Goal: Information Seeking & Learning: Compare options

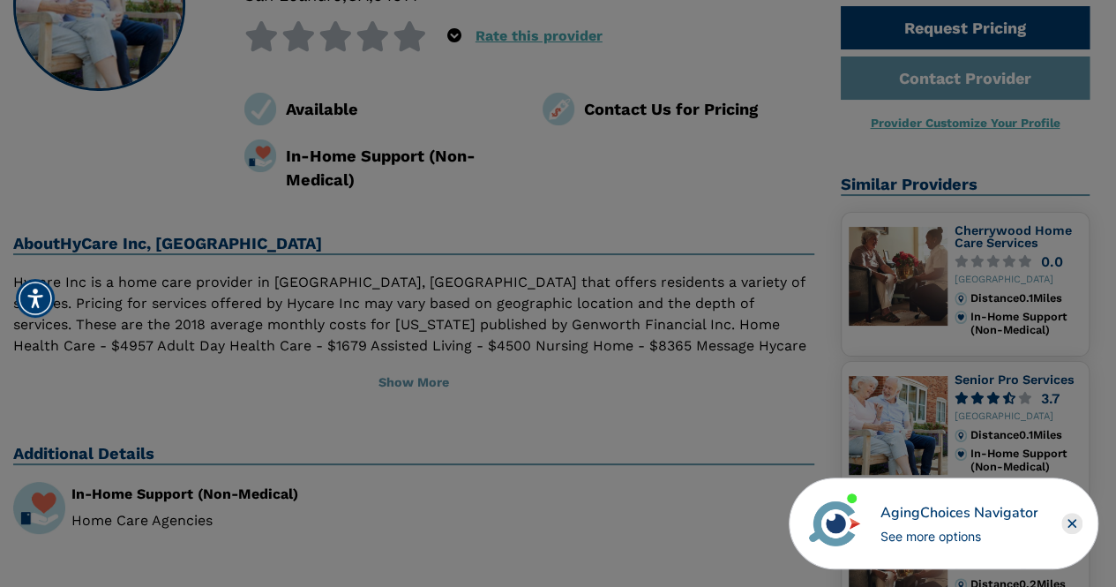
scroll to position [236, 0]
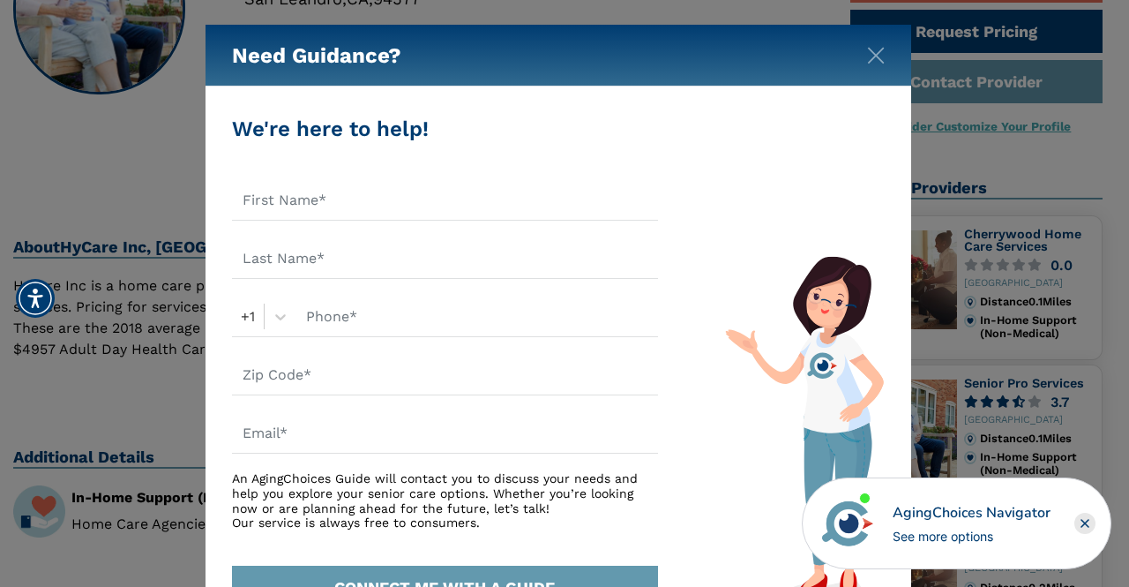
drag, startPoint x: 1126, startPoint y: 105, endPoint x: 1128, endPoint y: 81, distance: 24.0
click at [872, 51] on img "Close" at bounding box center [876, 56] width 18 height 18
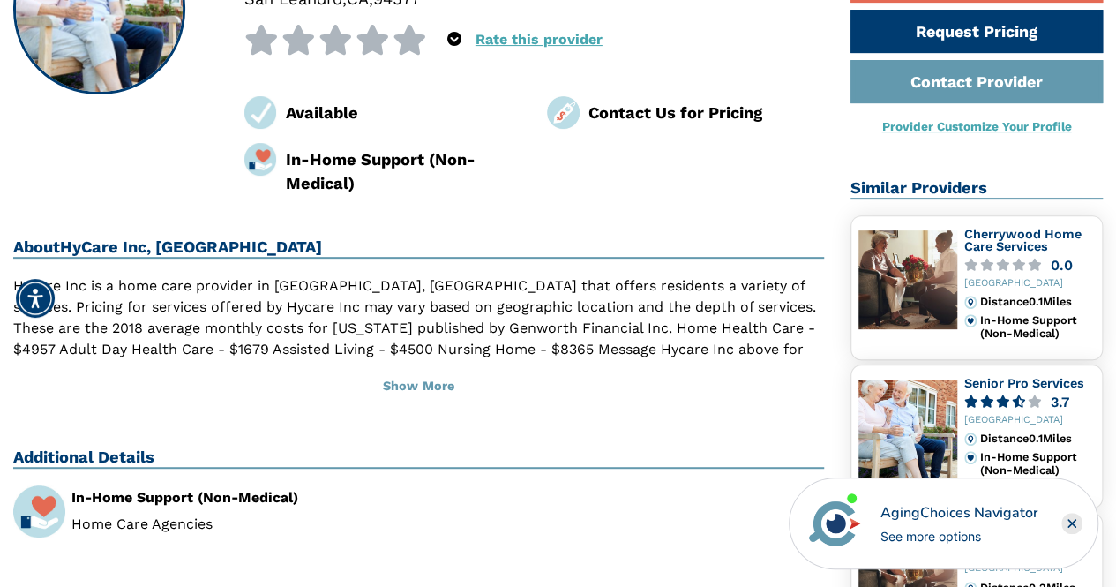
click at [1072, 521] on rect "Close" at bounding box center [1071, 523] width 21 height 21
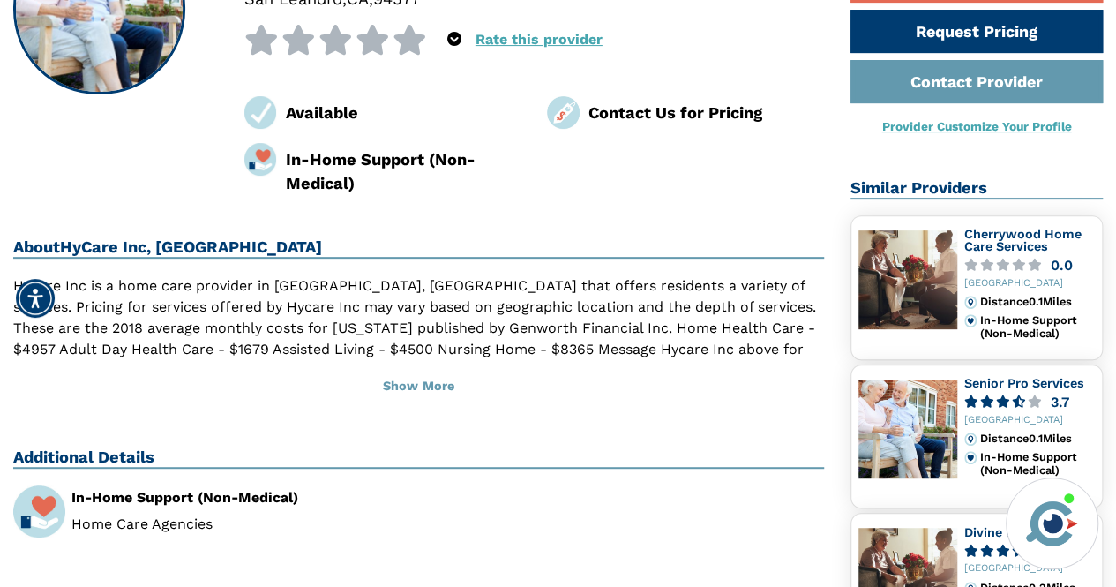
click at [896, 288] on img at bounding box center [907, 279] width 99 height 99
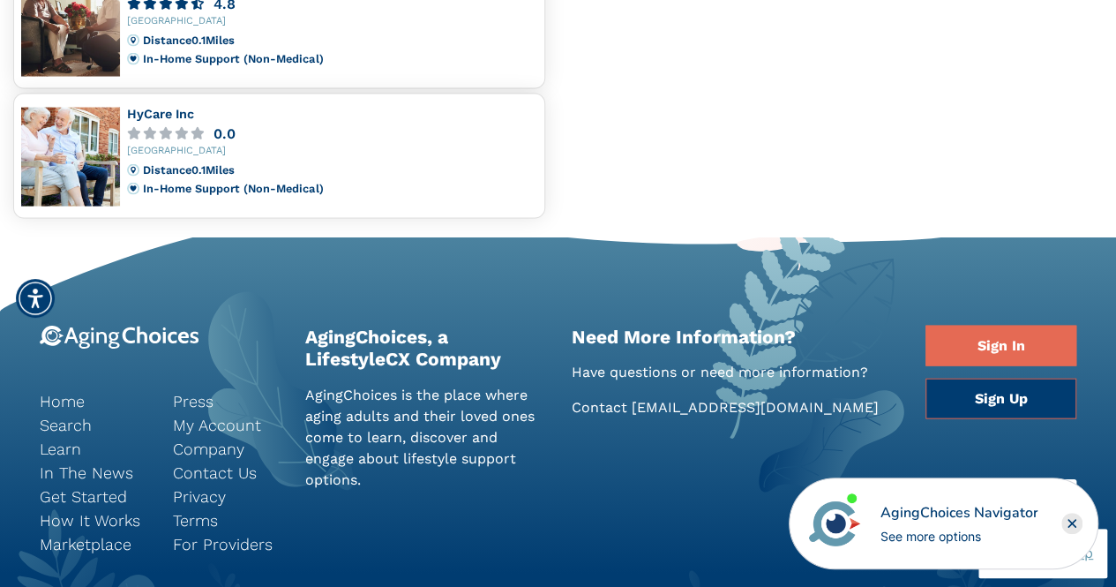
scroll to position [1782, 0]
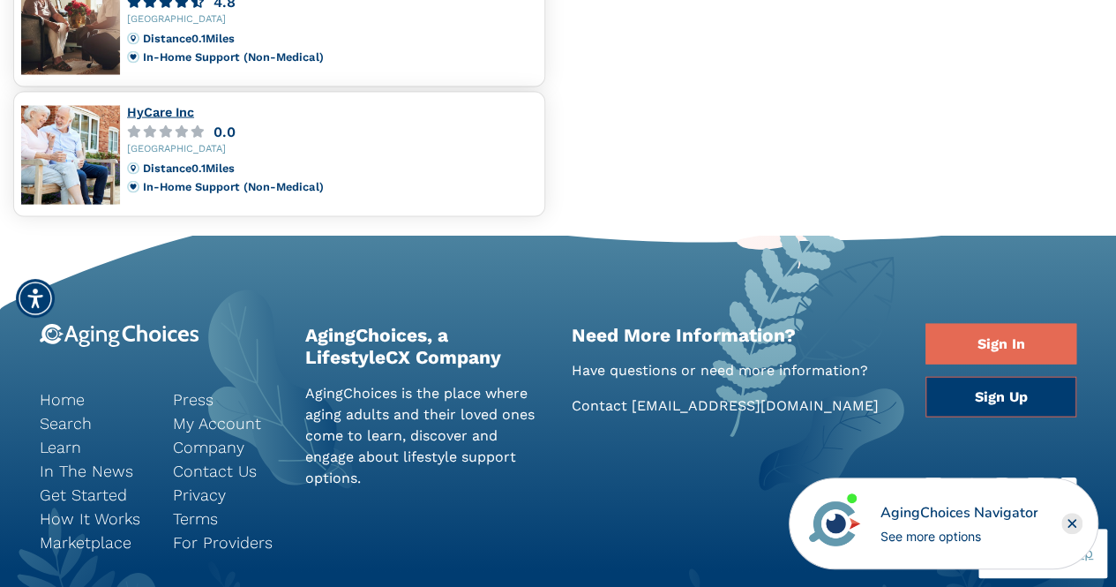
click at [141, 112] on link "HyCare Inc" at bounding box center [160, 112] width 67 height 14
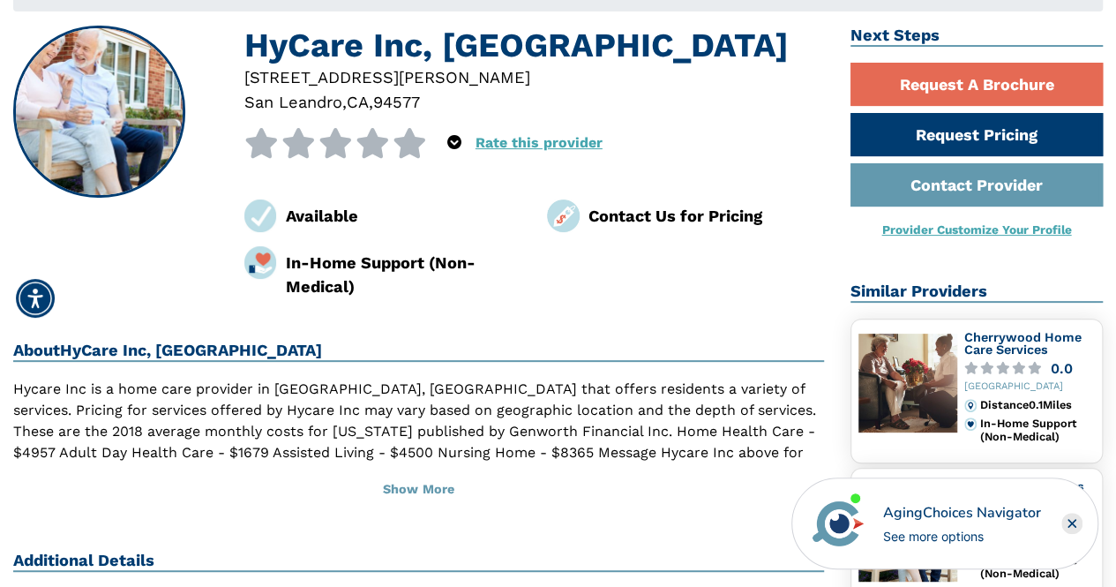
scroll to position [150, 0]
